Goal: Information Seeking & Learning: Find specific fact

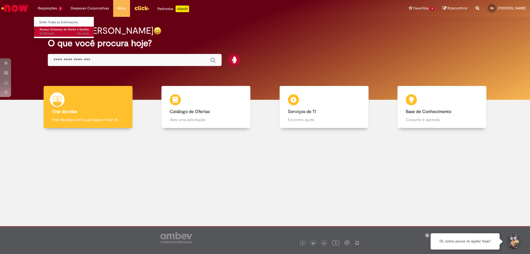
click at [49, 29] on span "Acesso Sistemas de Gente e Gestão" at bounding box center [64, 29] width 50 height 4
click at [60, 31] on span "Acesso Sistemas de Gente e Gestão" at bounding box center [64, 29] width 50 height 4
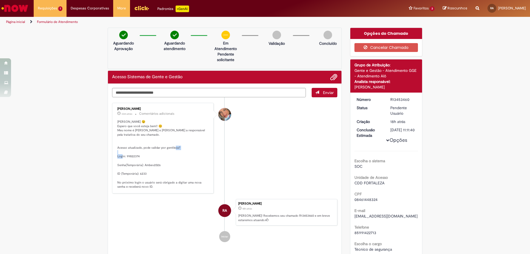
drag, startPoint x: 124, startPoint y: 155, endPoint x: 138, endPoint y: 155, distance: 14.1
click at [138, 155] on p "[PERSON_NAME] 😉 Espero que você esteja bem!! 😊 Meu nome é [PERSON_NAME] e [PERS…" at bounding box center [163, 154] width 92 height 69
copy p "822374"
drag, startPoint x: 142, startPoint y: 164, endPoint x: 159, endPoint y: 165, distance: 16.6
click at [159, 165] on p "[PERSON_NAME] 😉 Espero que você esteja bem!! 😊 Meu nome é [PERSON_NAME] e [PERS…" at bounding box center [163, 154] width 92 height 69
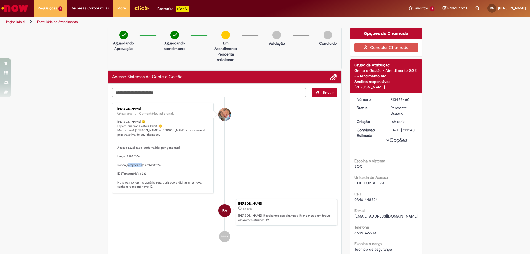
copy p "bev2026"
click at [135, 169] on p "[PERSON_NAME] 😉 Espero que você esteja bem!! 😊 Meu nome é [PERSON_NAME] e [PERS…" at bounding box center [163, 154] width 92 height 69
drag, startPoint x: 137, startPoint y: 173, endPoint x: 146, endPoint y: 175, distance: 8.4
click at [146, 175] on p "[PERSON_NAME] 😉 Espero que você esteja bem!! 😊 Meu nome é [PERSON_NAME] e [PERS…" at bounding box center [163, 154] width 92 height 69
copy p "33"
